Goal: Navigation & Orientation: Find specific page/section

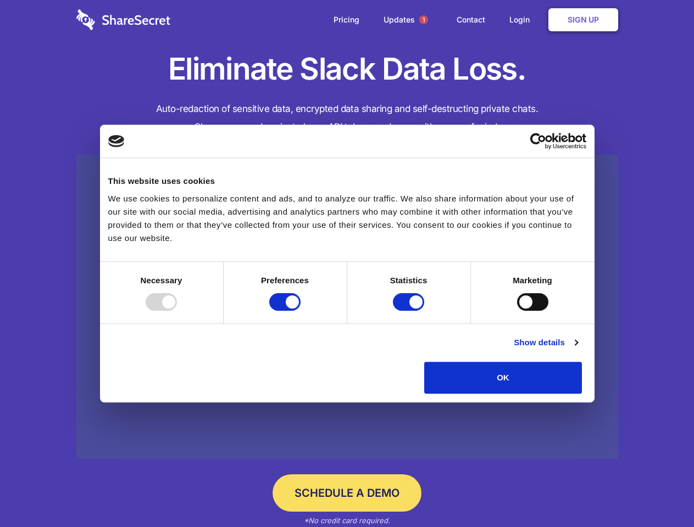
click at [177, 311] on div at bounding box center [161, 302] width 31 height 18
click at [300, 311] on input "Preferences" at bounding box center [284, 302] width 31 height 18
checkbox input "false"
click at [410, 311] on input "Statistics" at bounding box center [408, 302] width 31 height 18
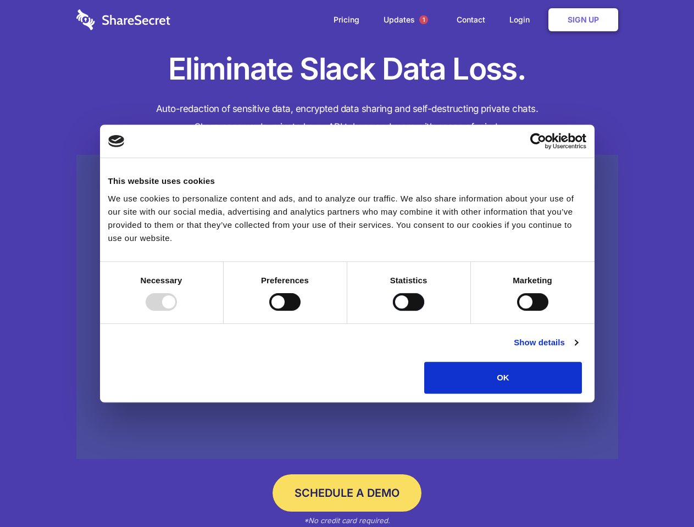
checkbox input "false"
click at [517, 311] on input "Marketing" at bounding box center [532, 302] width 31 height 18
checkbox input "true"
click at [577, 349] on link "Show details" at bounding box center [546, 342] width 64 height 13
click at [0, 0] on li "Necessary 7 Necessary cookies help make a website usable by enabling basic func…" at bounding box center [0, 0] width 0 height 0
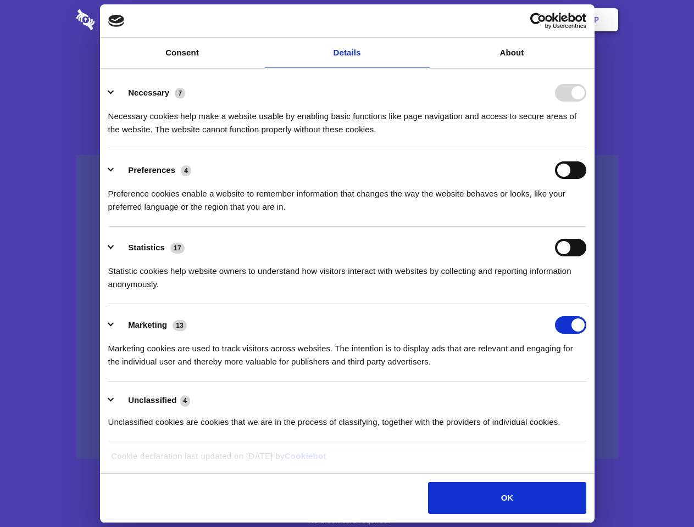
click at [423, 20] on span "1" at bounding box center [423, 19] width 9 height 9
